Goal: Transaction & Acquisition: Purchase product/service

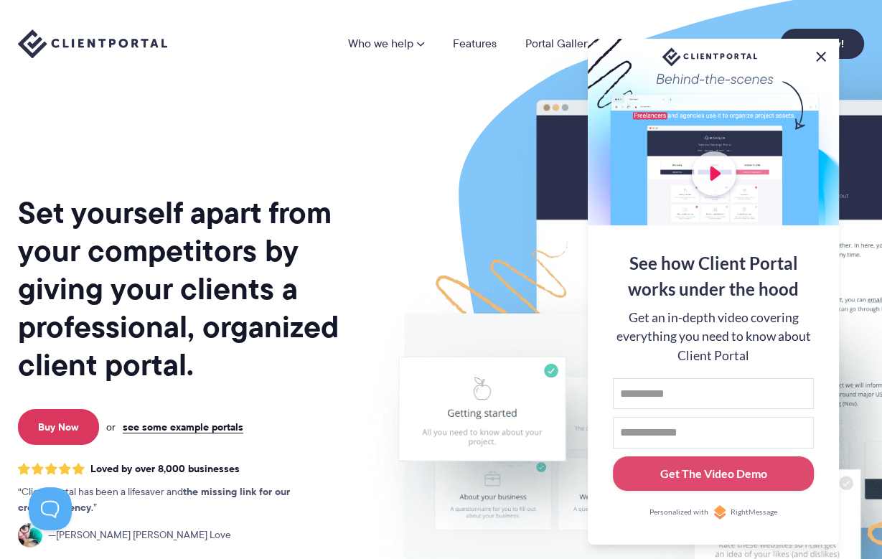
click at [825, 54] on button at bounding box center [821, 56] width 17 height 17
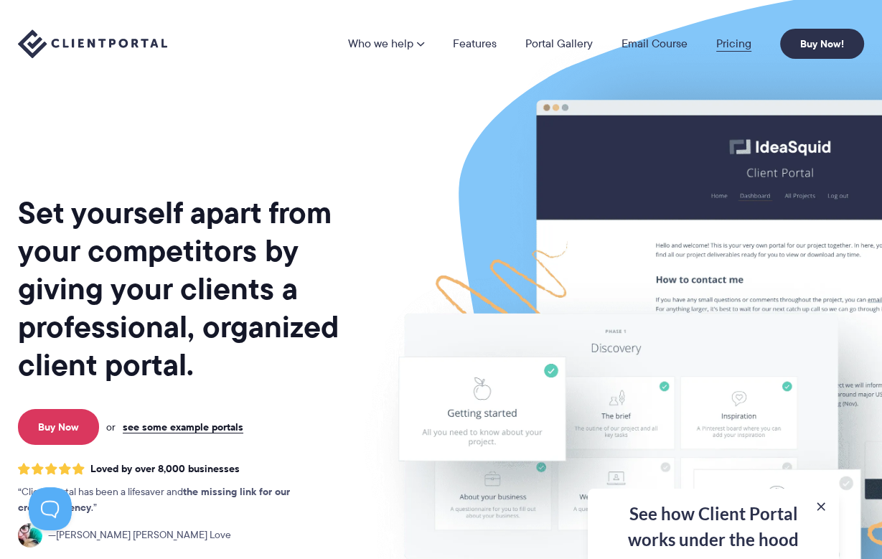
click at [737, 39] on link "Pricing" at bounding box center [734, 43] width 35 height 11
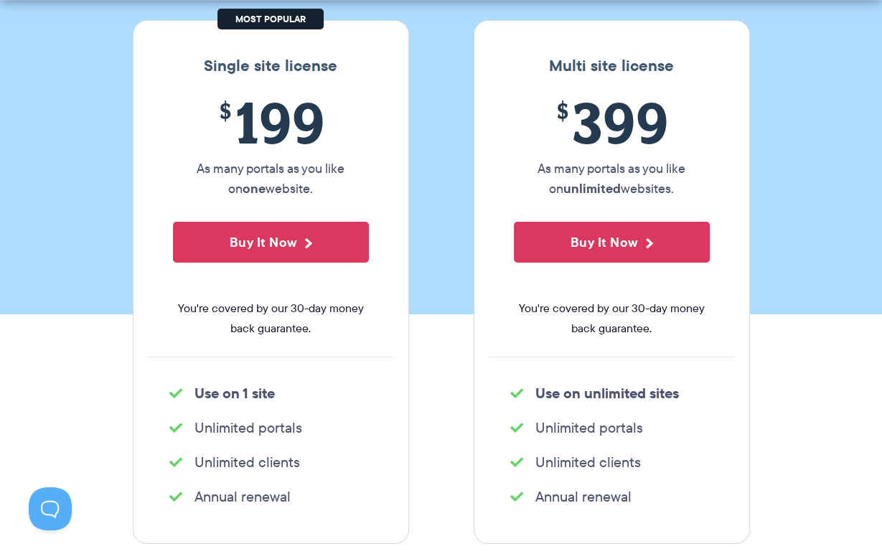
scroll to position [287, 0]
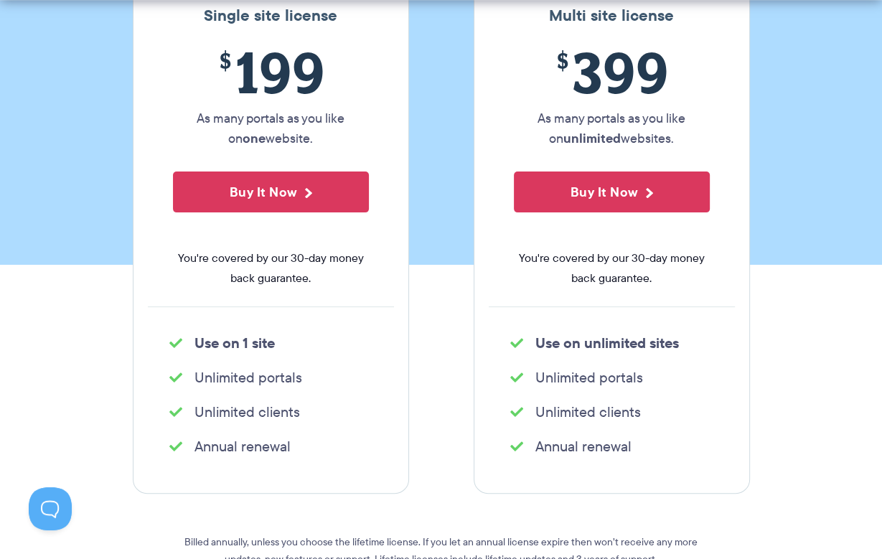
drag, startPoint x: 213, startPoint y: 345, endPoint x: 324, endPoint y: 436, distance: 143.4
click at [324, 436] on div "Single site license $ 199 As many portals as you like on one website. Buy It No…" at bounding box center [271, 232] width 276 height 524
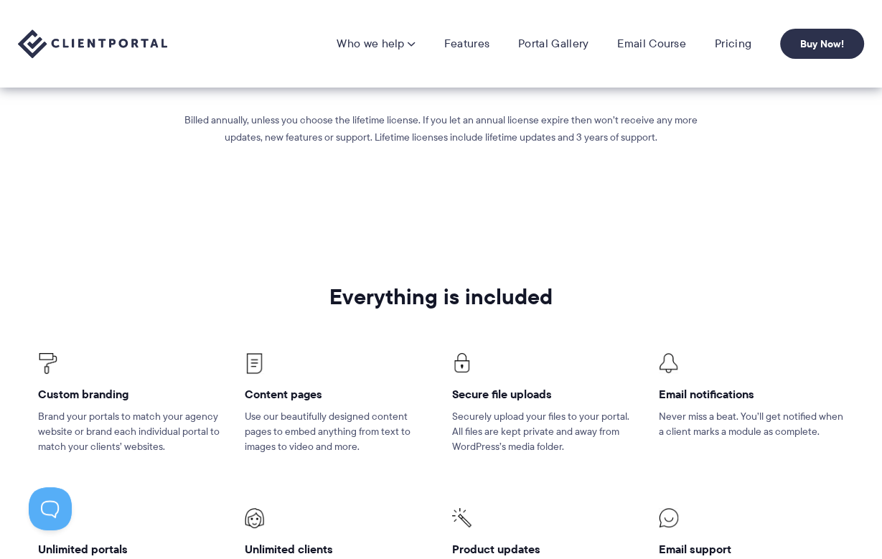
scroll to position [431, 0]
